Goal: Task Accomplishment & Management: Manage account settings

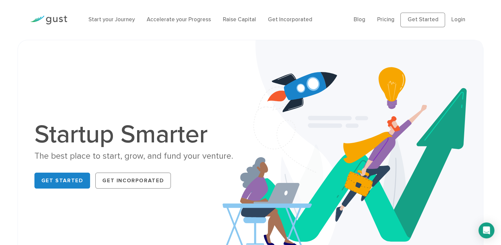
click at [457, 24] on li "Login" at bounding box center [458, 20] width 14 height 9
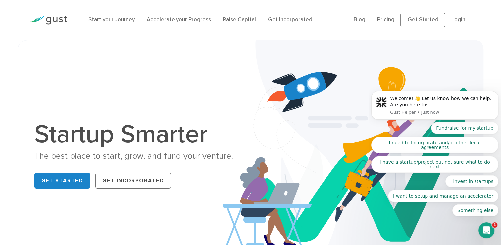
click at [453, 20] on body "Welcome! 👋 Let us know how we can help. Are you here to: Gust Helper • Just now…" at bounding box center [434, 116] width 127 height 215
click at [453, 21] on body "Welcome! 👋 Let us know how we can help. Are you here to: Gust Helper • Just now…" at bounding box center [434, 116] width 127 height 215
click at [456, 22] on body "Welcome! 👋 Let us know how we can help. Are you here to: Gust Helper • Just now…" at bounding box center [434, 116] width 127 height 215
click at [451, 20] on body "Welcome! 👋 Let us know how we can help. Are you here to: Gust Helper • Just now…" at bounding box center [434, 116] width 127 height 215
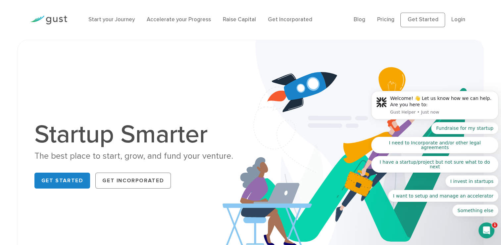
click at [451, 20] on body "Welcome! 👋 Let us know how we can help. Are you here to: Gust Helper • Just now…" at bounding box center [434, 116] width 127 height 215
click at [416, 19] on body "Welcome! 👋 Let us know how we can help. Are you here to: Gust Helper • Just now…" at bounding box center [434, 116] width 127 height 215
click at [392, 115] on p "Gust Helper • Just now" at bounding box center [441, 112] width 103 height 6
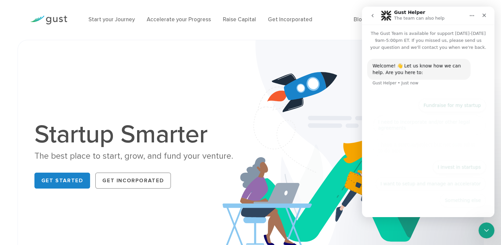
scroll to position [0, 0]
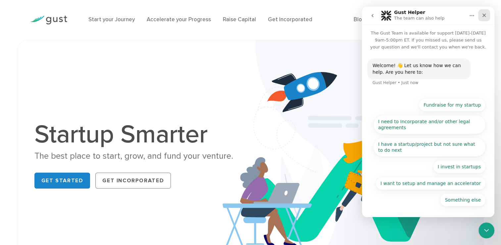
click at [483, 16] on icon "Close" at bounding box center [484, 15] width 5 height 5
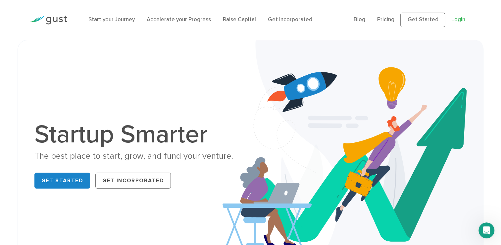
click at [460, 22] on link "Login" at bounding box center [458, 19] width 14 height 7
